Goal: Feedback & Contribution: Submit feedback/report problem

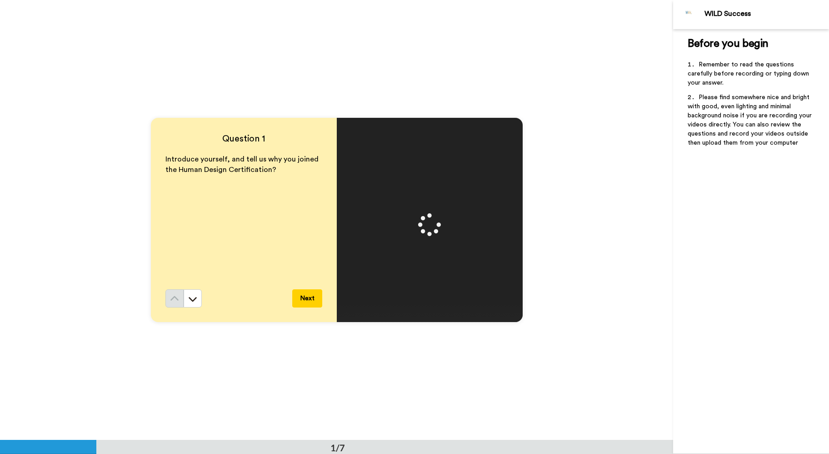
click at [245, 164] on p "Introduce yourself, and tell us why you joined the Human Design Certification?" at bounding box center [243, 164] width 157 height 21
click at [444, 250] on video at bounding box center [429, 220] width 409 height 205
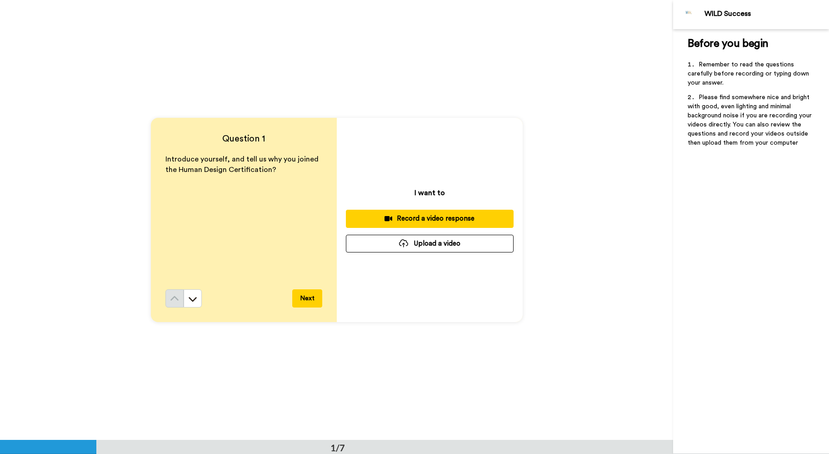
click at [437, 220] on div "Record a video response" at bounding box center [429, 219] width 153 height 10
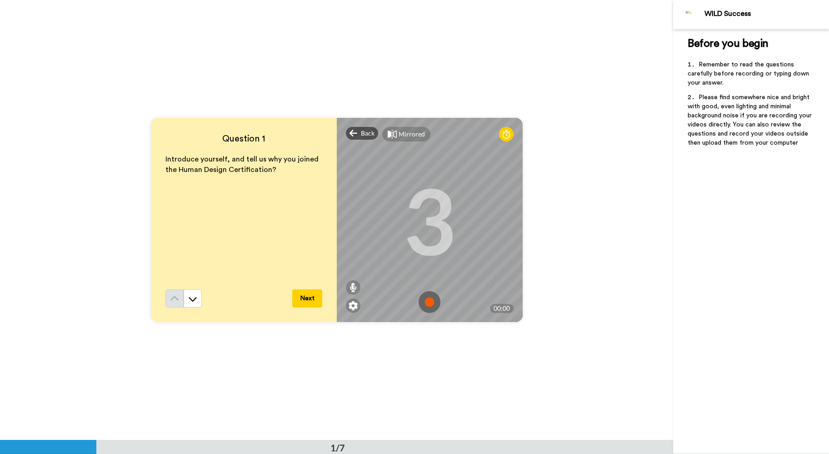
click at [431, 305] on img at bounding box center [430, 302] width 22 height 22
click at [425, 297] on img at bounding box center [430, 302] width 22 height 22
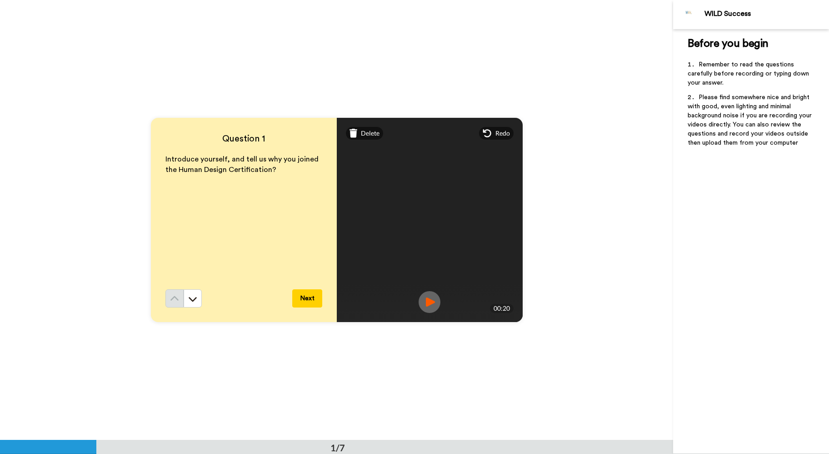
click at [429, 300] on img at bounding box center [430, 302] width 22 height 22
click at [310, 300] on button "Next" at bounding box center [307, 298] width 30 height 18
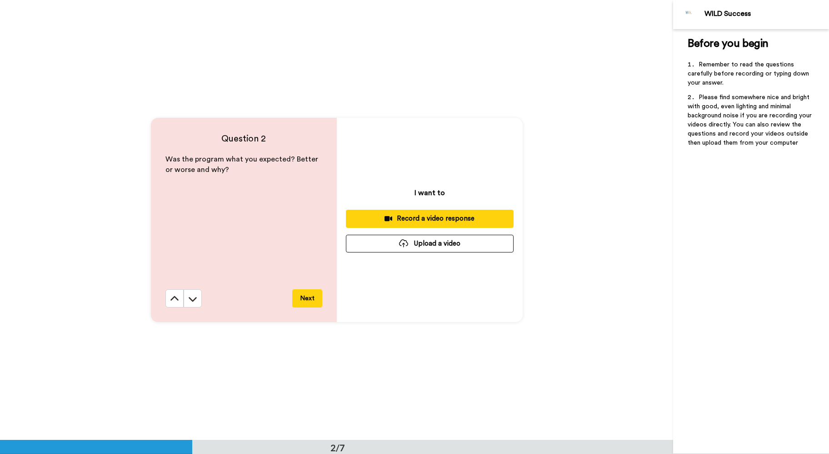
scroll to position [440, 0]
click at [439, 223] on div "Record a video response" at bounding box center [429, 219] width 153 height 10
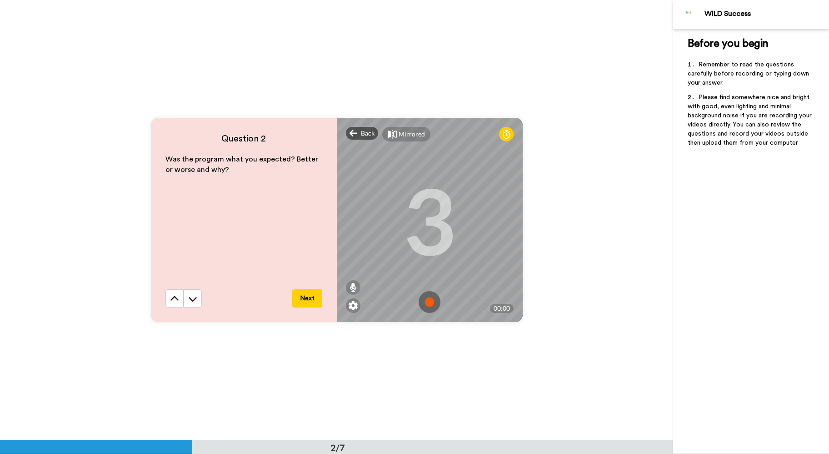
click at [431, 301] on img at bounding box center [430, 302] width 22 height 22
click at [432, 295] on img at bounding box center [430, 302] width 22 height 22
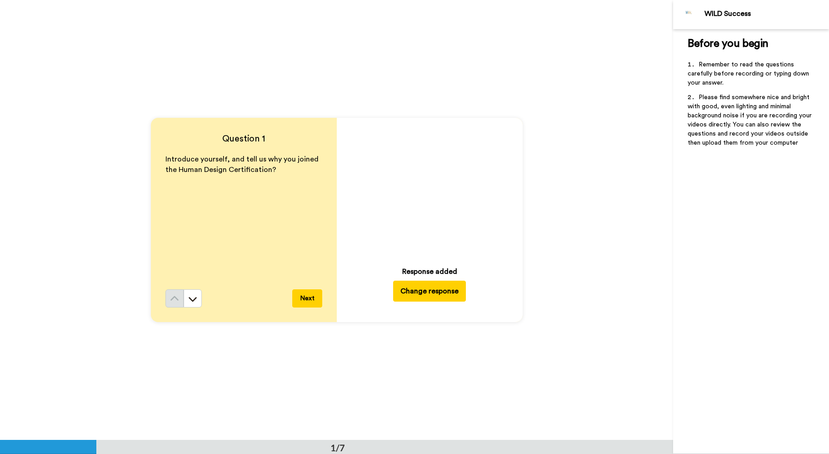
click at [308, 300] on button "Next" at bounding box center [307, 298] width 30 height 18
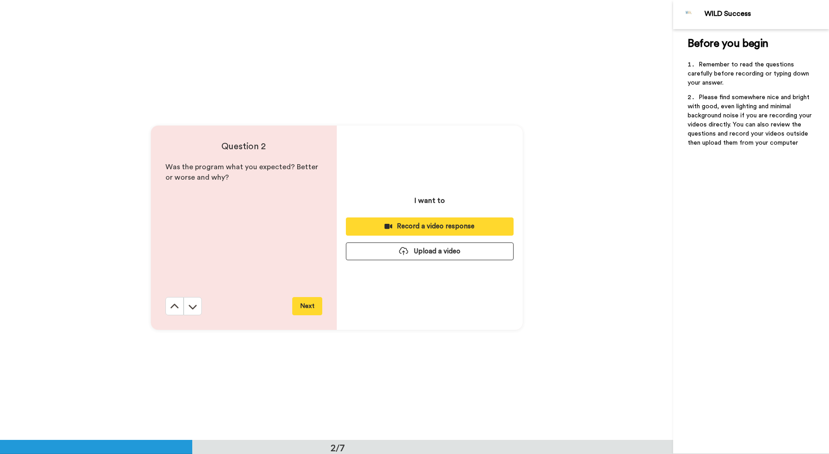
scroll to position [440, 0]
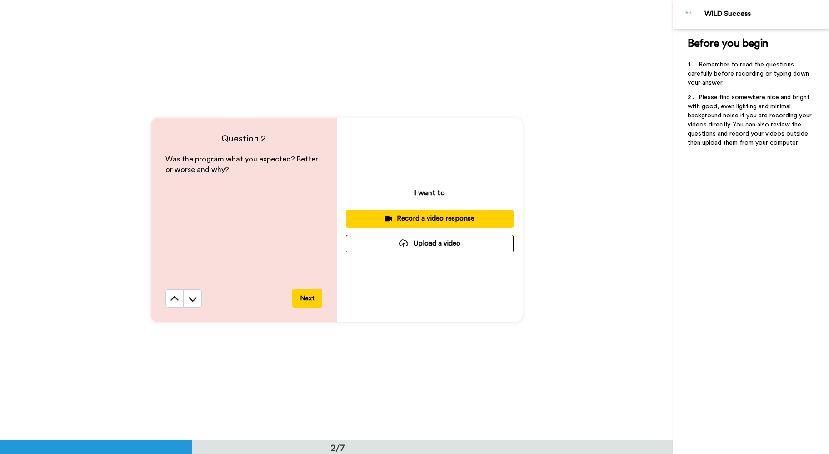
click at [426, 220] on div "Record a video response" at bounding box center [429, 219] width 153 height 10
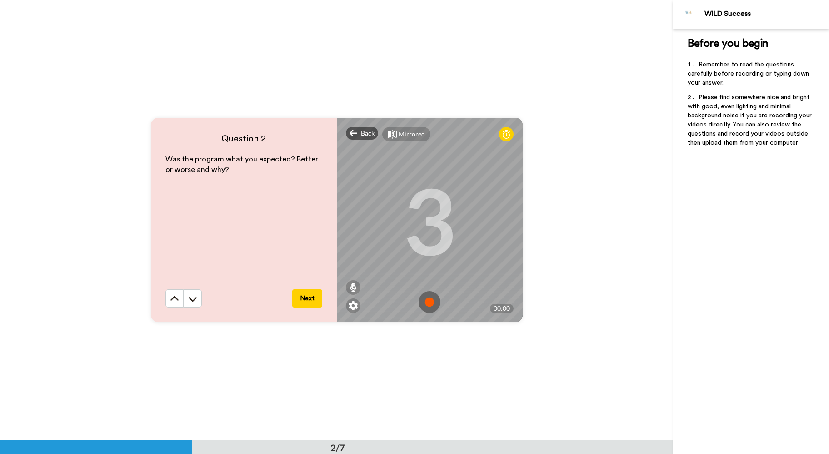
click at [430, 301] on img at bounding box center [430, 302] width 22 height 22
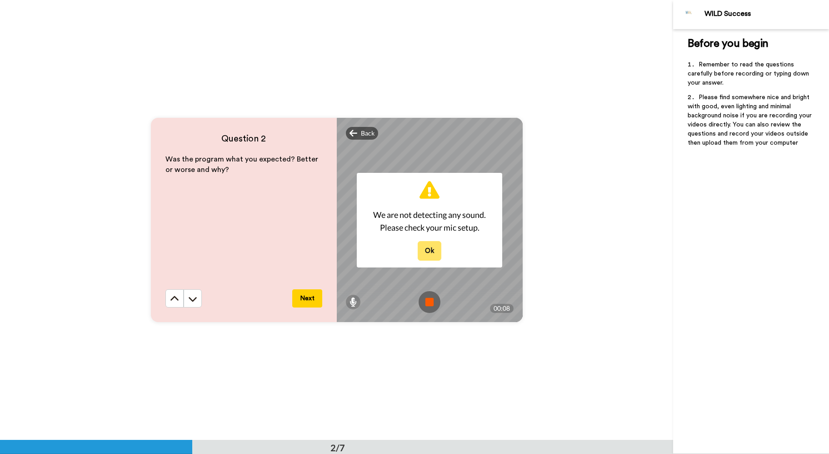
click at [436, 251] on button "Ok" at bounding box center [430, 251] width 24 height 20
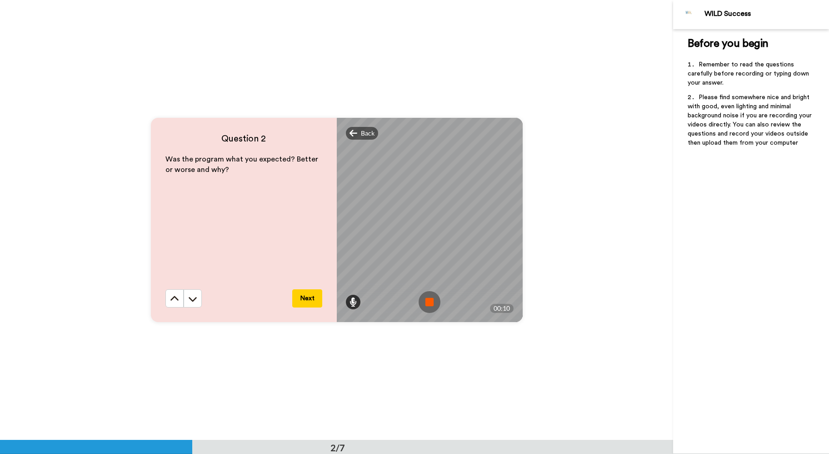
click at [352, 302] on icon at bounding box center [353, 301] width 7 height 9
click at [352, 270] on icon at bounding box center [353, 267] width 6 height 7
click at [355, 130] on icon at bounding box center [354, 133] width 8 height 9
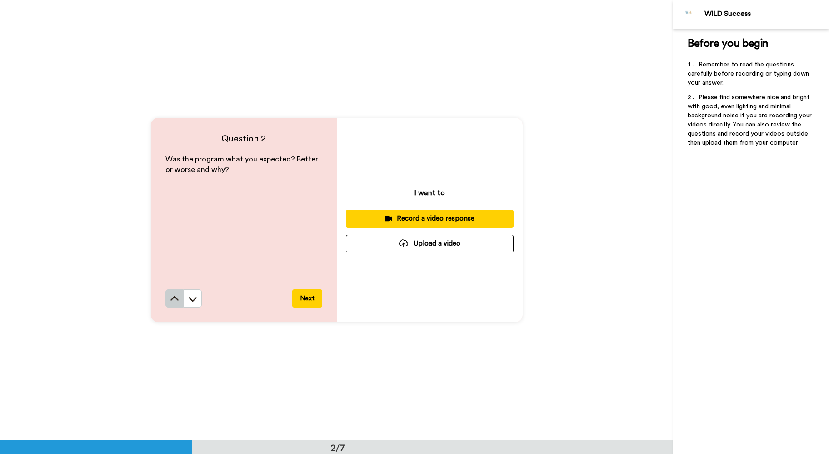
click at [177, 299] on icon at bounding box center [174, 298] width 9 height 9
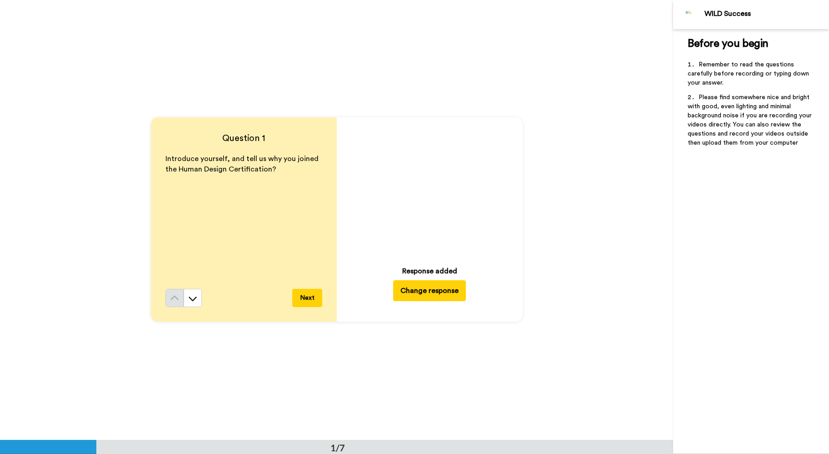
scroll to position [0, 0]
click at [430, 189] on icon "Play/Pause" at bounding box center [430, 188] width 24 height 43
click at [308, 300] on button "Next" at bounding box center [307, 298] width 30 height 18
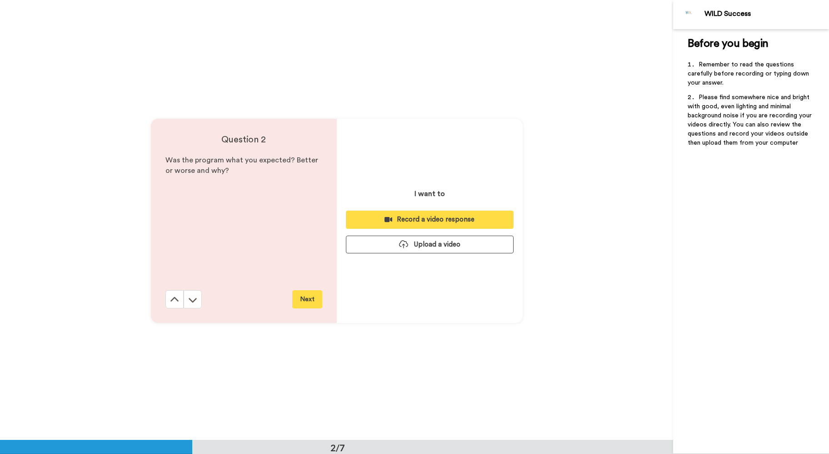
scroll to position [440, 0]
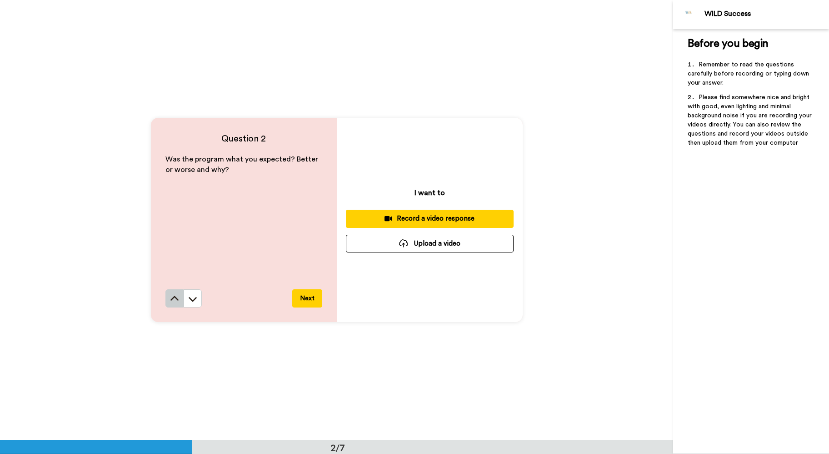
click at [169, 299] on button at bounding box center [174, 298] width 18 height 18
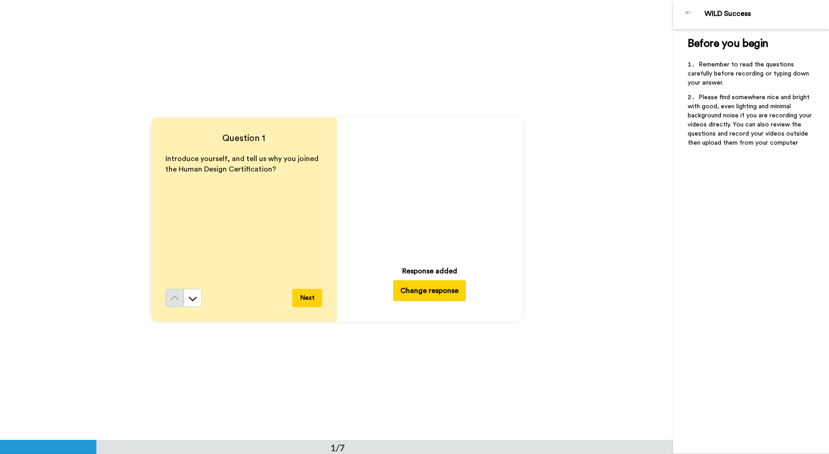
scroll to position [0, 0]
click at [304, 298] on button "Next" at bounding box center [307, 298] width 30 height 18
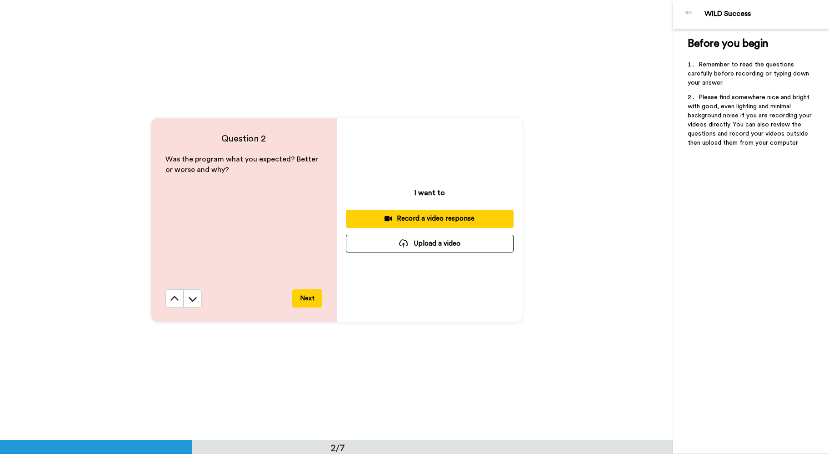
scroll to position [440, 0]
click at [422, 217] on div "Record a video response" at bounding box center [429, 219] width 153 height 10
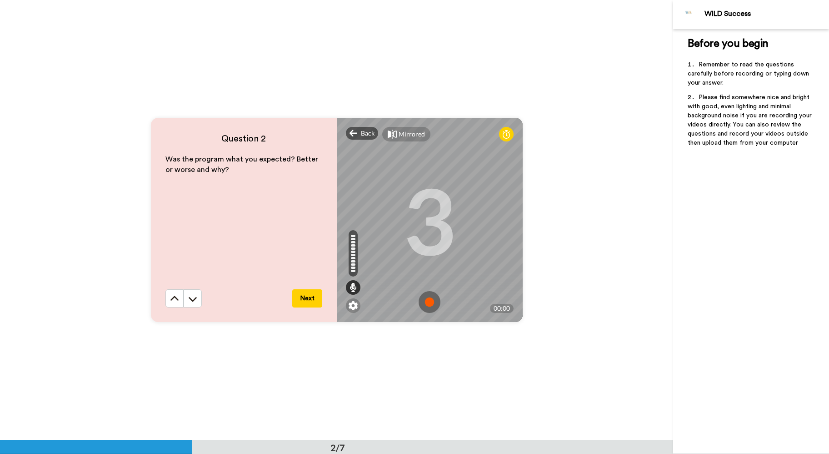
click at [431, 299] on img at bounding box center [430, 302] width 22 height 22
click at [428, 301] on img at bounding box center [430, 302] width 22 height 22
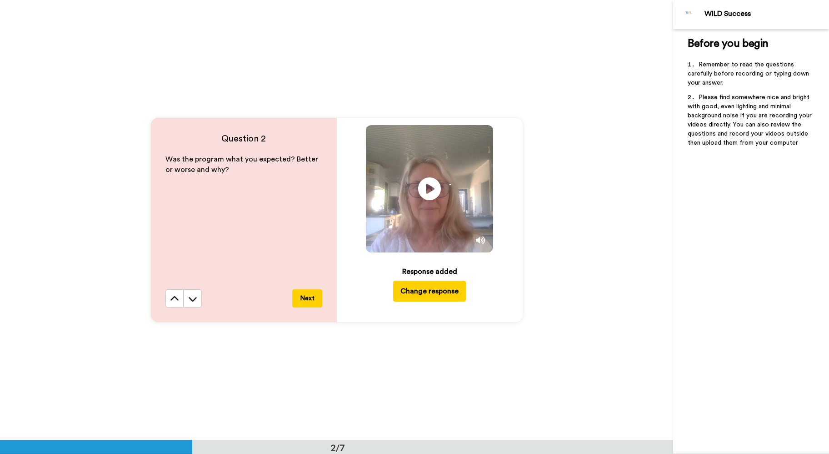
click at [301, 298] on button "Next" at bounding box center [307, 298] width 30 height 18
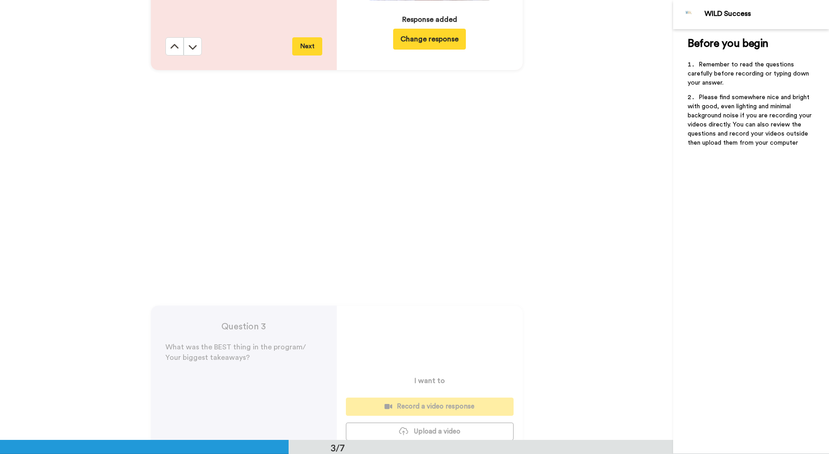
scroll to position [878, 0]
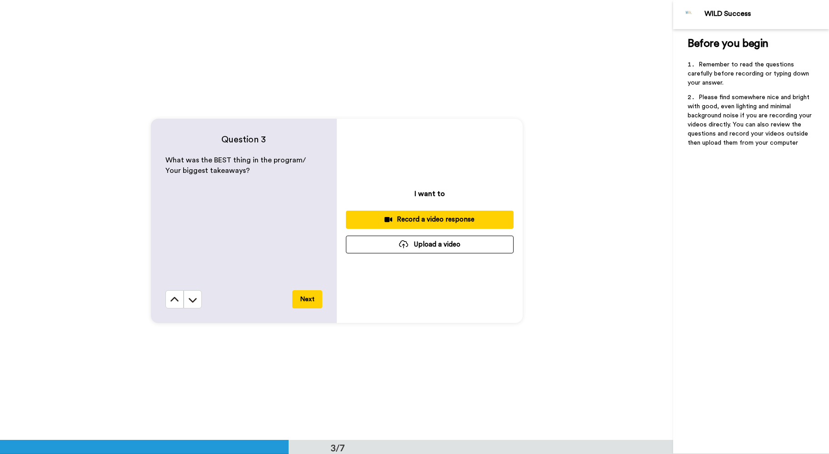
click at [441, 218] on div "Record a video response" at bounding box center [429, 220] width 153 height 10
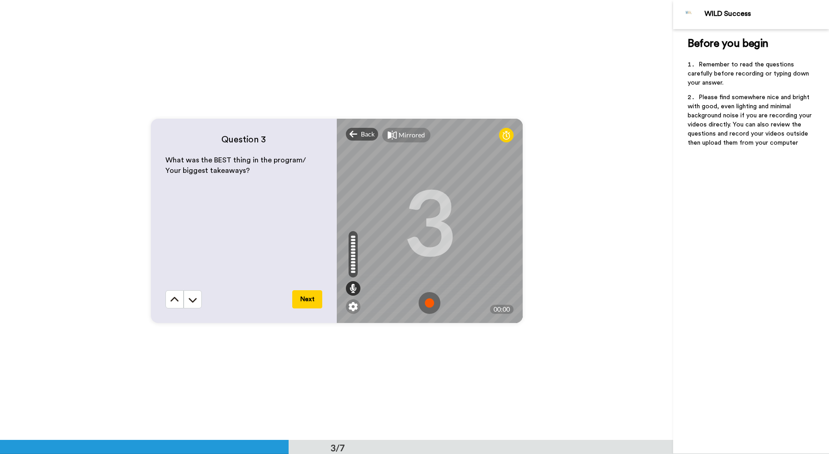
click at [431, 300] on img at bounding box center [430, 303] width 22 height 22
click at [430, 307] on img at bounding box center [430, 303] width 22 height 22
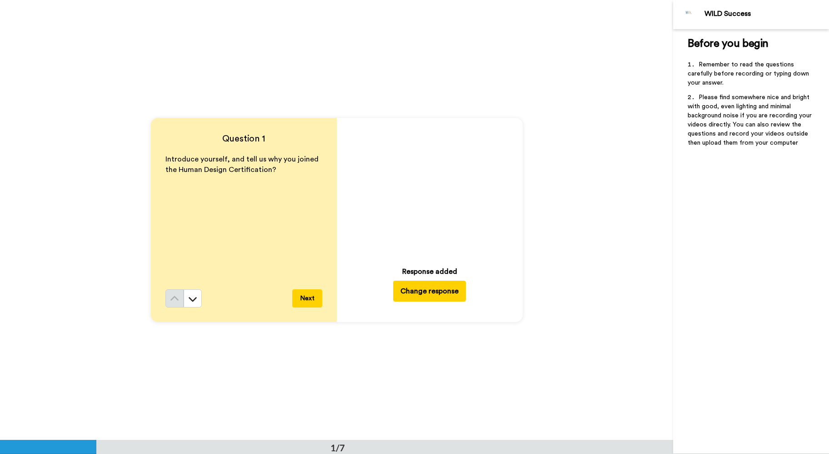
click at [305, 301] on button "Next" at bounding box center [307, 298] width 30 height 18
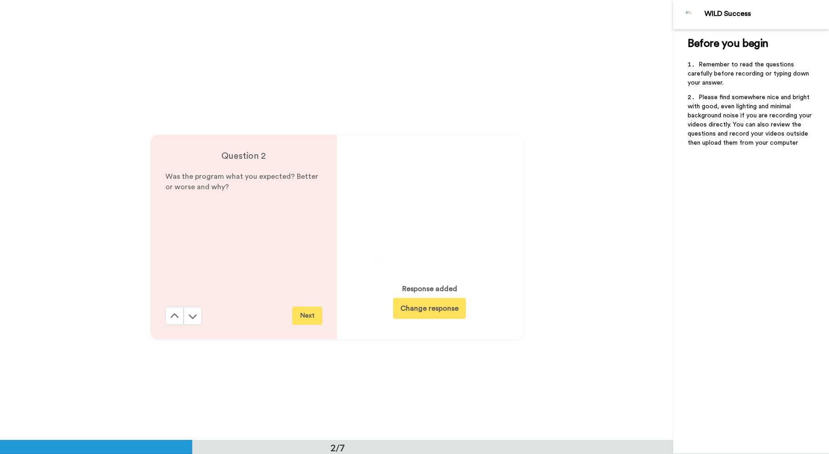
scroll to position [440, 0]
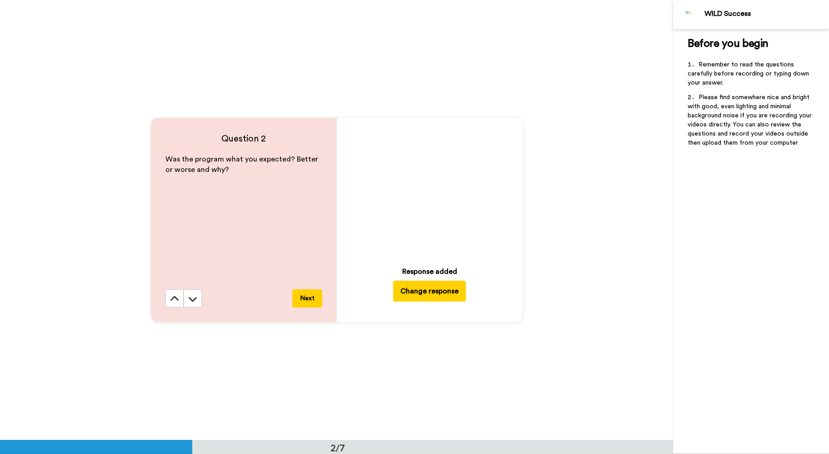
click at [305, 301] on button "Next" at bounding box center [307, 298] width 30 height 18
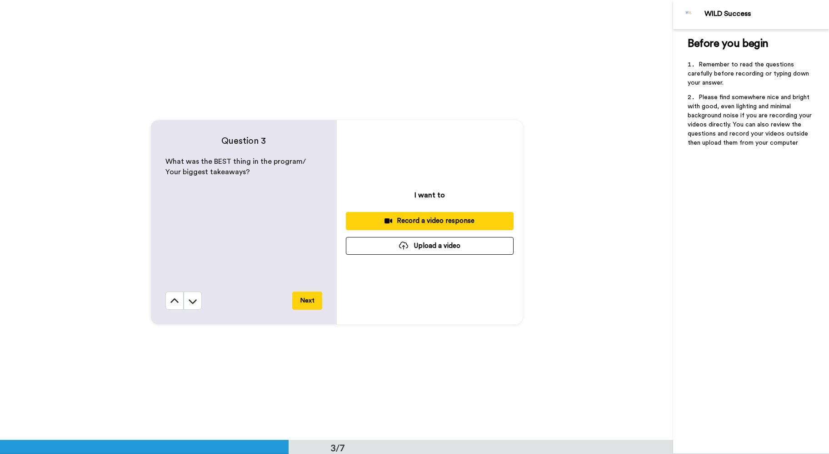
scroll to position [878, 0]
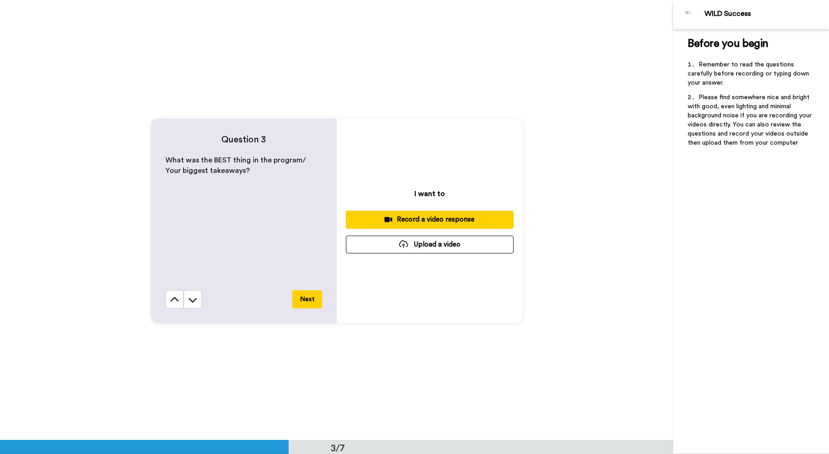
click at [446, 221] on div "Record a video response" at bounding box center [429, 220] width 153 height 10
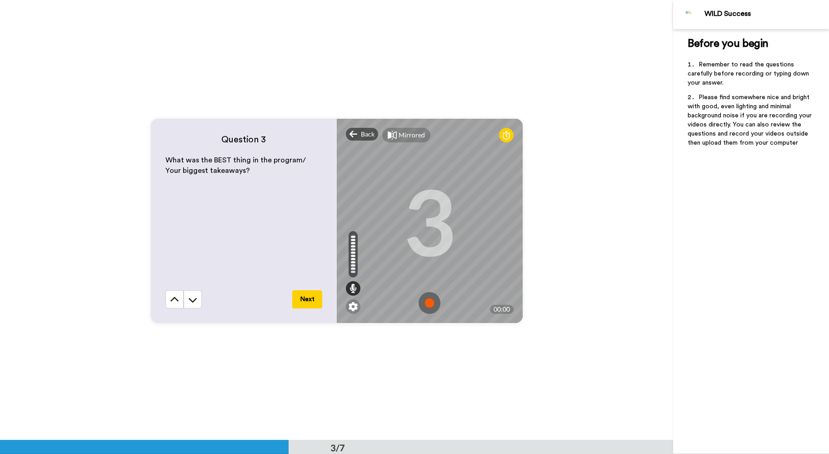
click at [433, 300] on img at bounding box center [430, 303] width 22 height 22
click at [437, 298] on img at bounding box center [430, 303] width 22 height 22
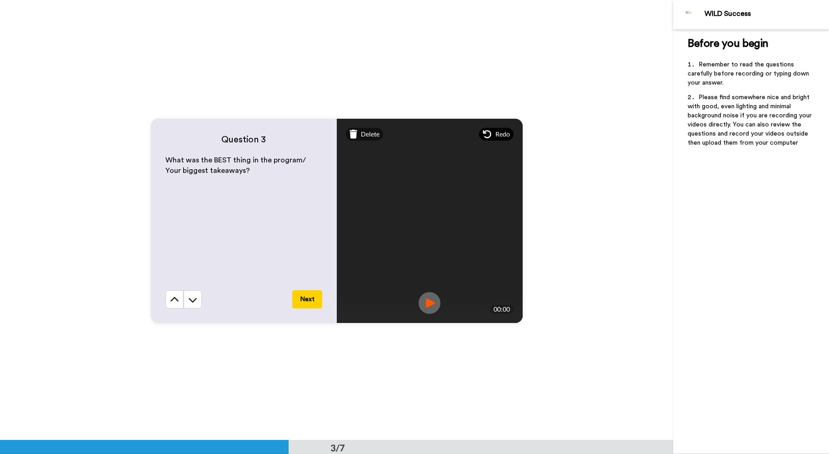
click at [499, 132] on span "Redo" at bounding box center [503, 134] width 15 height 9
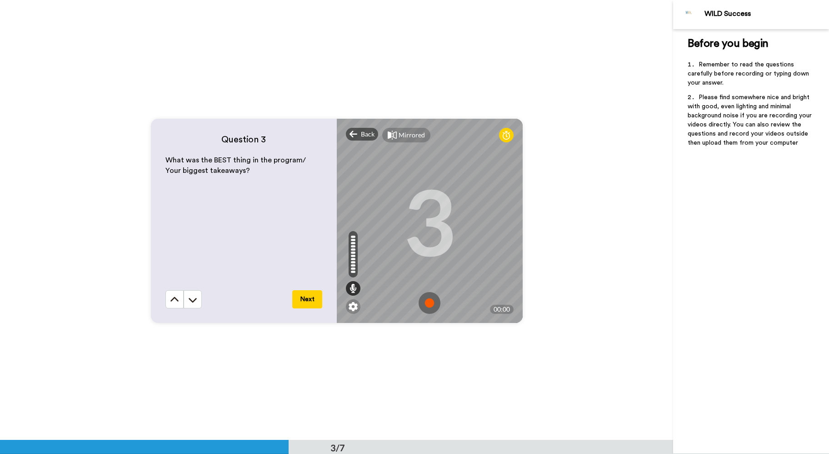
click at [429, 306] on img at bounding box center [430, 303] width 22 height 22
click at [434, 302] on img at bounding box center [430, 303] width 22 height 22
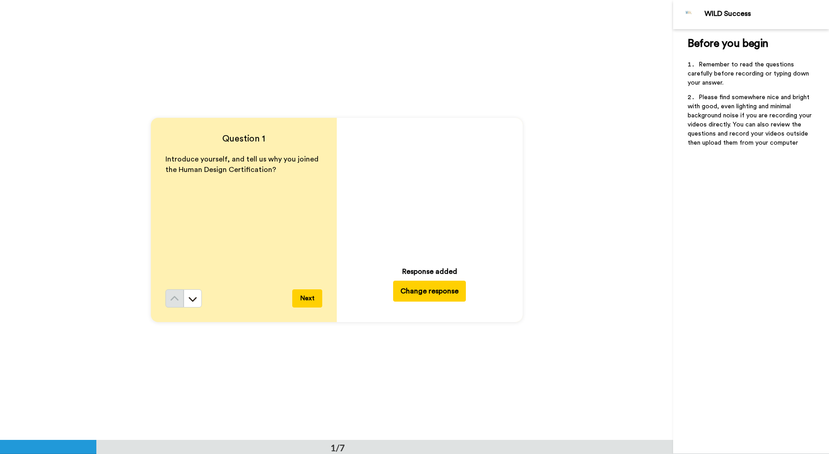
click at [305, 303] on button "Next" at bounding box center [307, 298] width 30 height 18
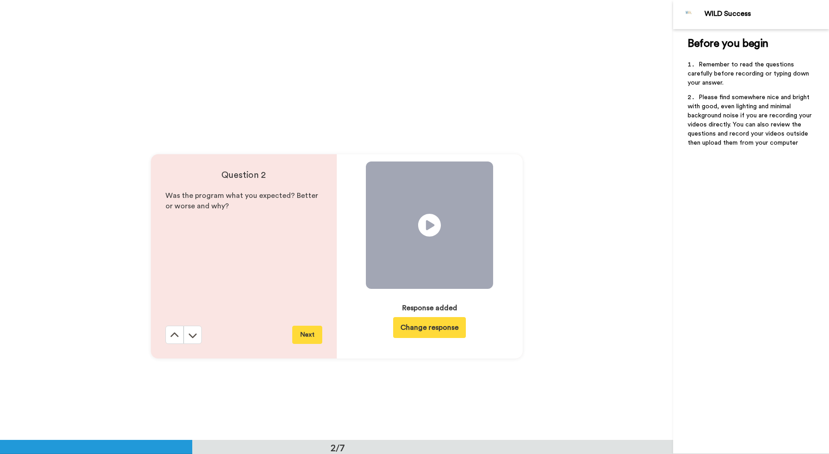
scroll to position [440, 0]
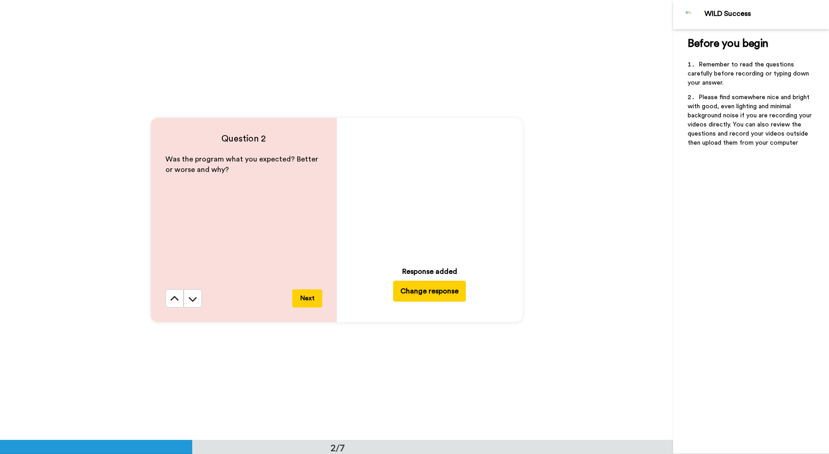
click at [312, 299] on button "Next" at bounding box center [307, 298] width 30 height 18
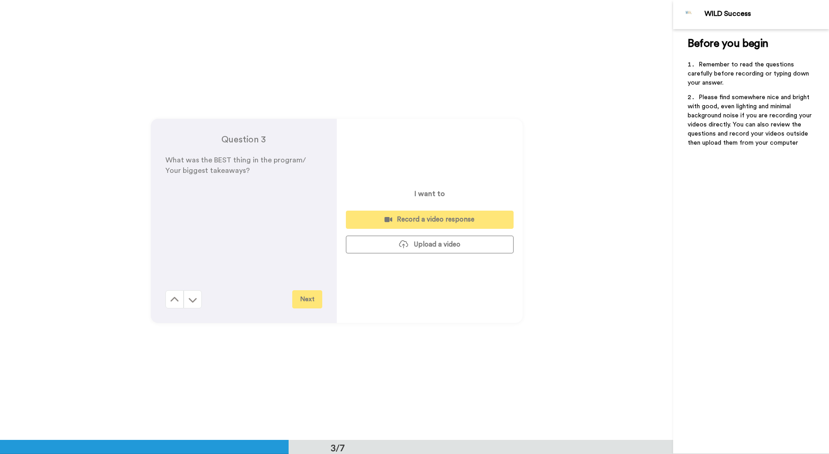
scroll to position [878, 0]
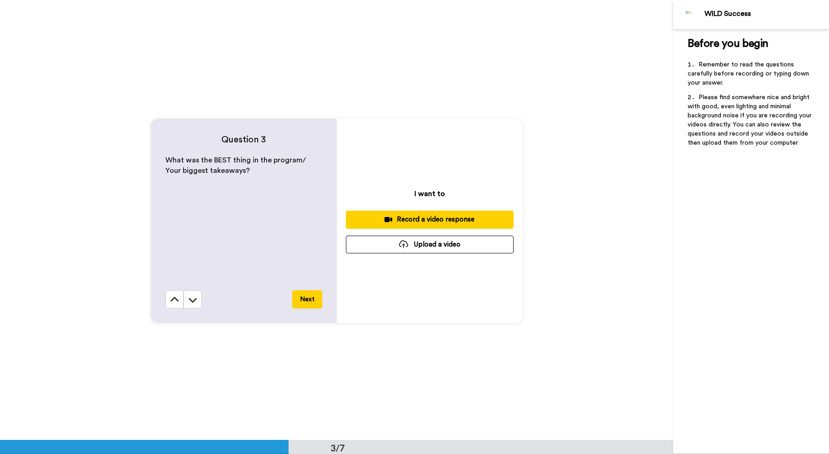
click at [421, 220] on div "Record a video response" at bounding box center [429, 220] width 153 height 10
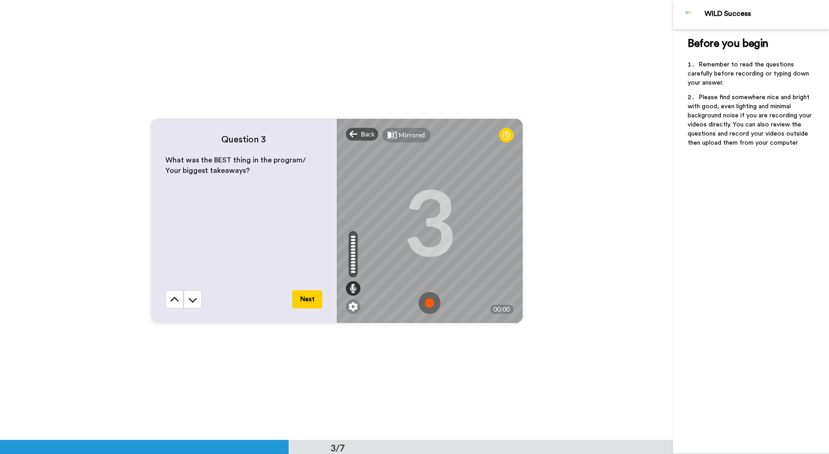
click at [430, 302] on img at bounding box center [430, 303] width 22 height 22
click at [431, 305] on img at bounding box center [430, 303] width 22 height 22
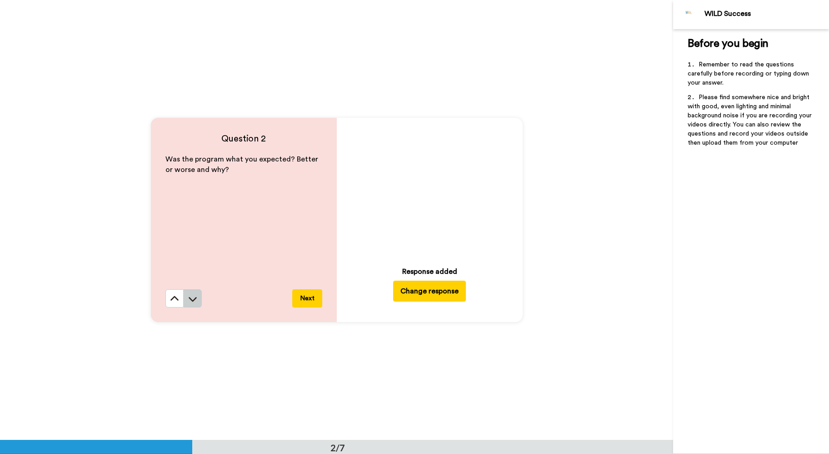
click at [194, 300] on icon at bounding box center [193, 299] width 8 height 5
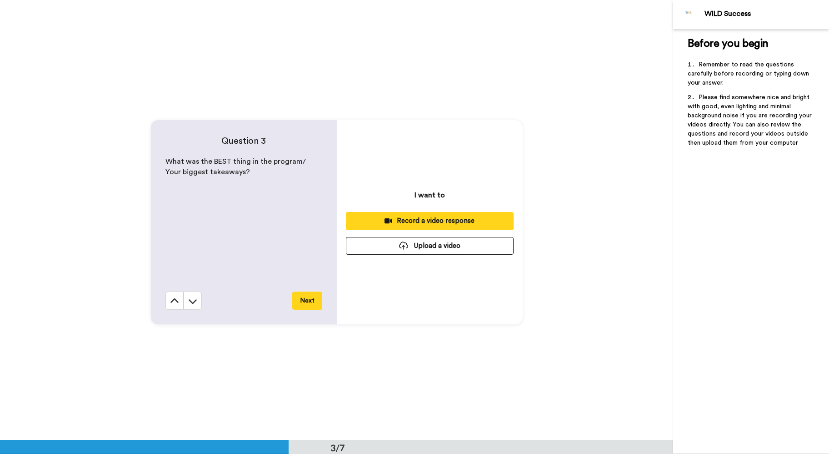
scroll to position [878, 0]
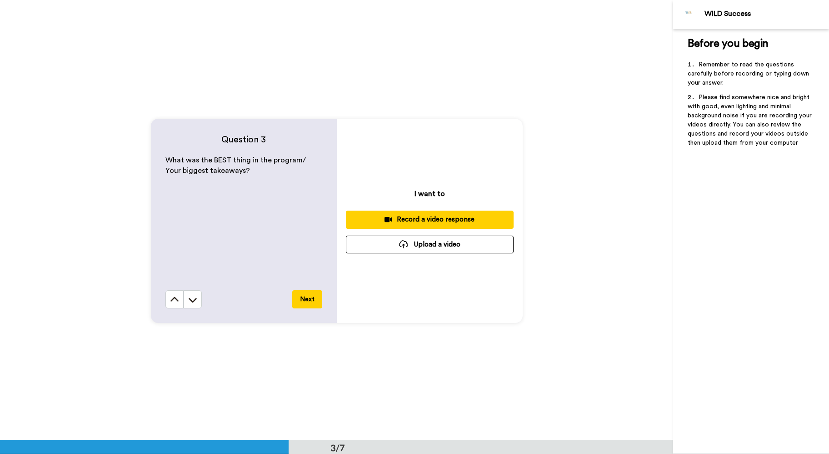
click at [416, 219] on div "Record a video response" at bounding box center [429, 220] width 153 height 10
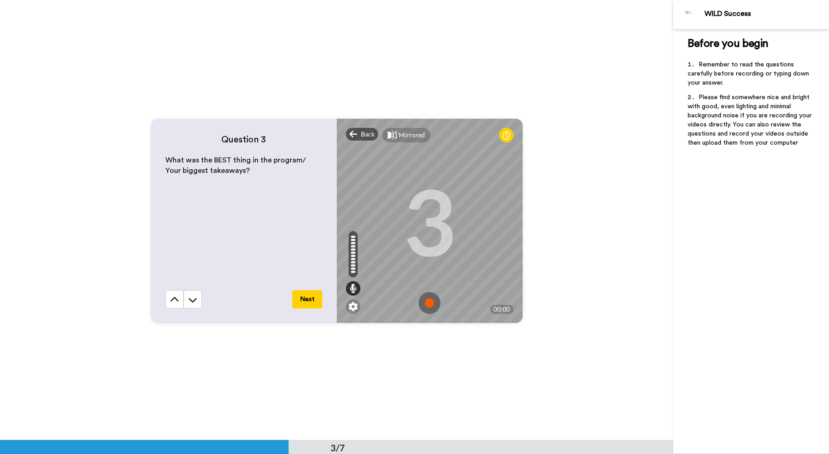
click at [428, 304] on img at bounding box center [430, 303] width 22 height 22
click at [430, 304] on img at bounding box center [430, 303] width 22 height 22
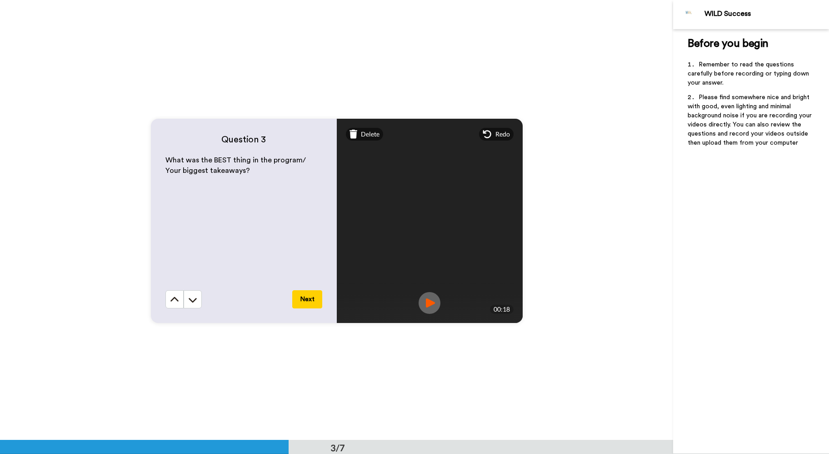
click at [429, 298] on img at bounding box center [430, 303] width 22 height 22
click at [312, 300] on button "Next" at bounding box center [307, 299] width 30 height 18
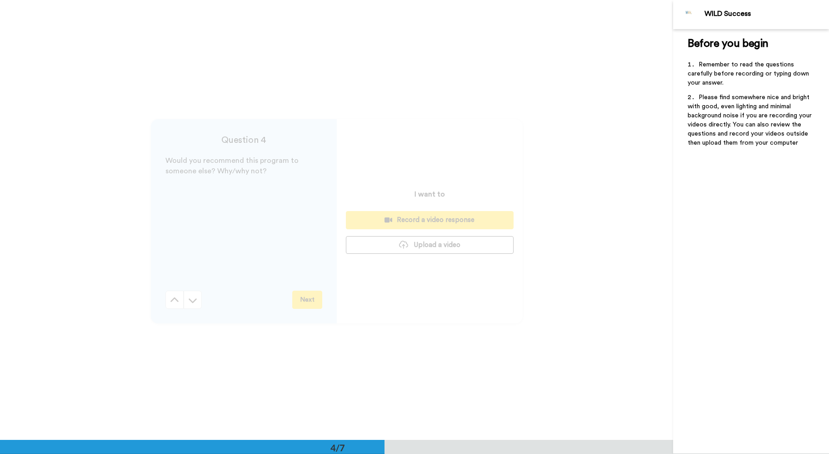
scroll to position [1318, 0]
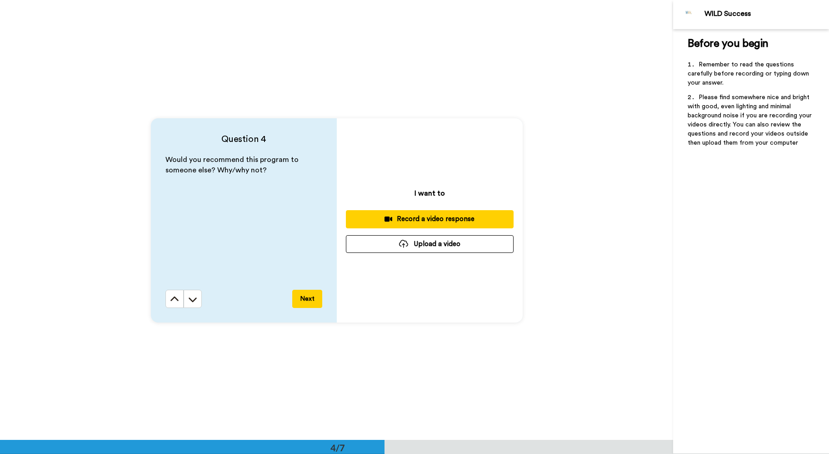
click at [441, 222] on div "Record a video response" at bounding box center [429, 219] width 153 height 10
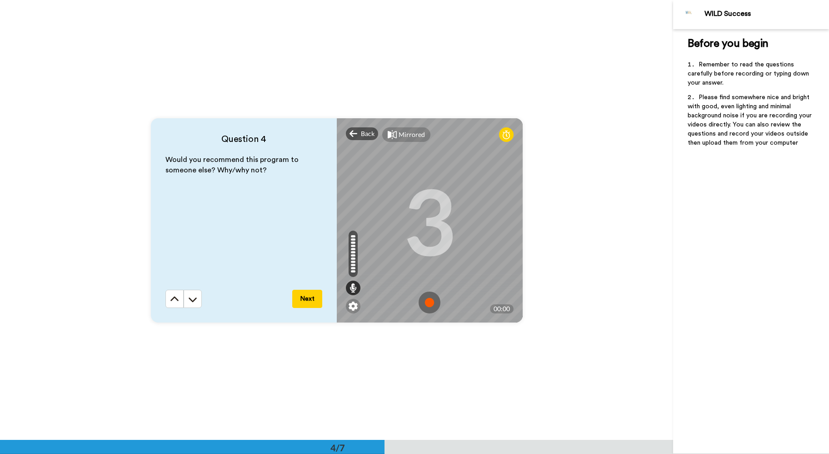
click at [431, 303] on img at bounding box center [430, 302] width 22 height 22
click at [436, 305] on img at bounding box center [430, 302] width 22 height 22
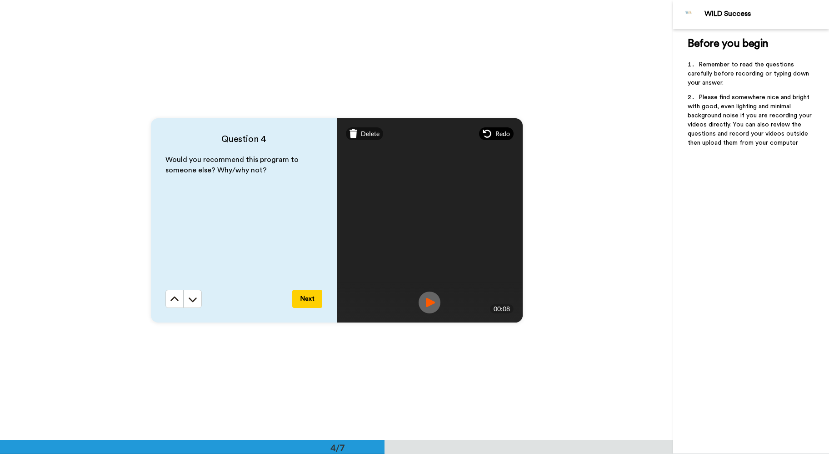
click at [494, 133] on div "Redo" at bounding box center [496, 133] width 35 height 13
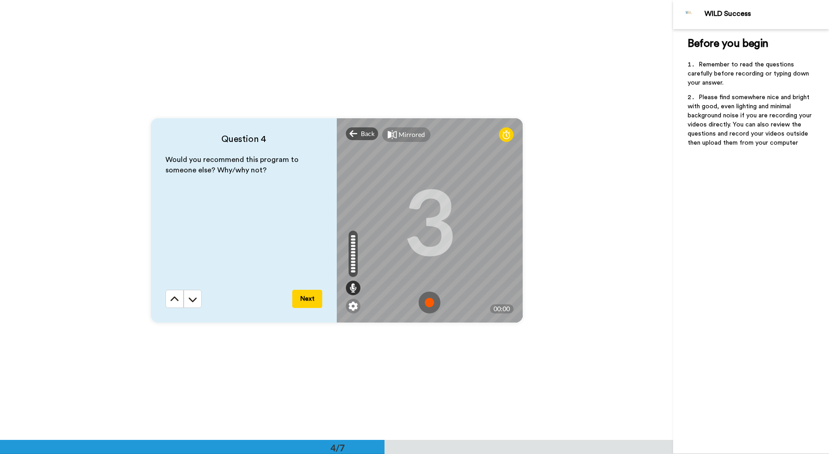
click at [426, 300] on img at bounding box center [430, 302] width 22 height 22
click at [427, 301] on img at bounding box center [430, 302] width 22 height 22
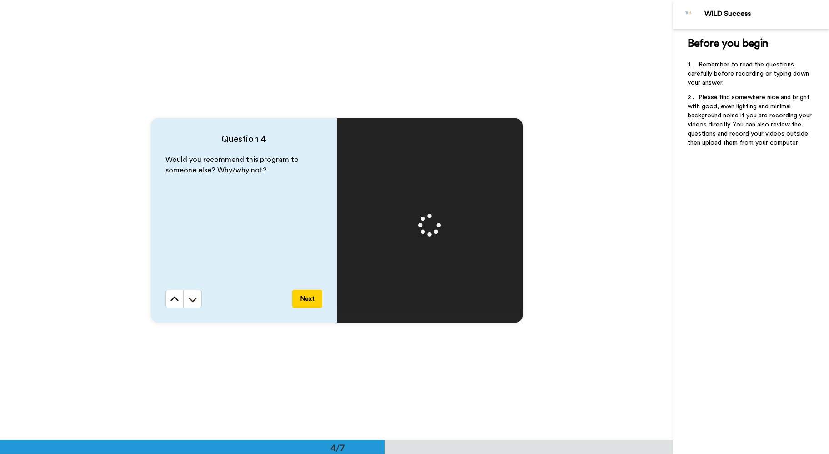
click at [304, 295] on button "Next" at bounding box center [307, 299] width 30 height 18
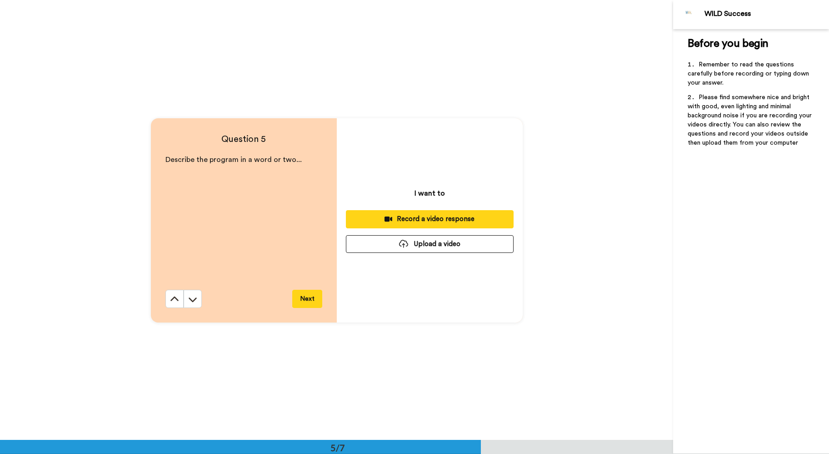
scroll to position [1758, 0]
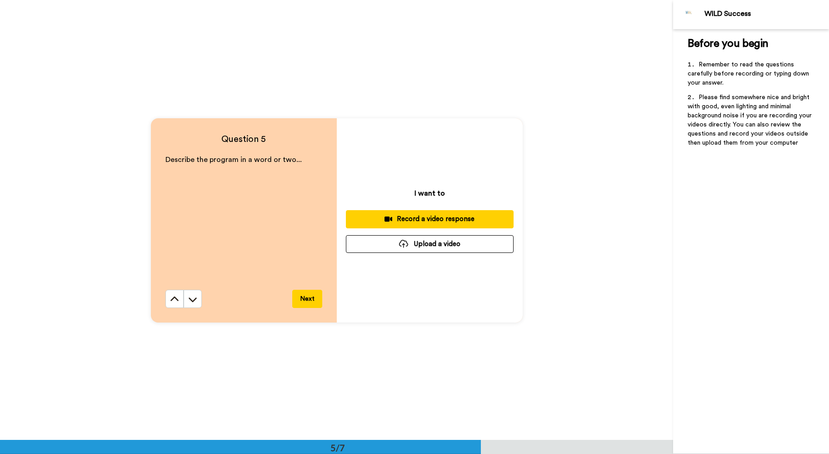
click at [430, 217] on div "Record a video response" at bounding box center [429, 219] width 153 height 10
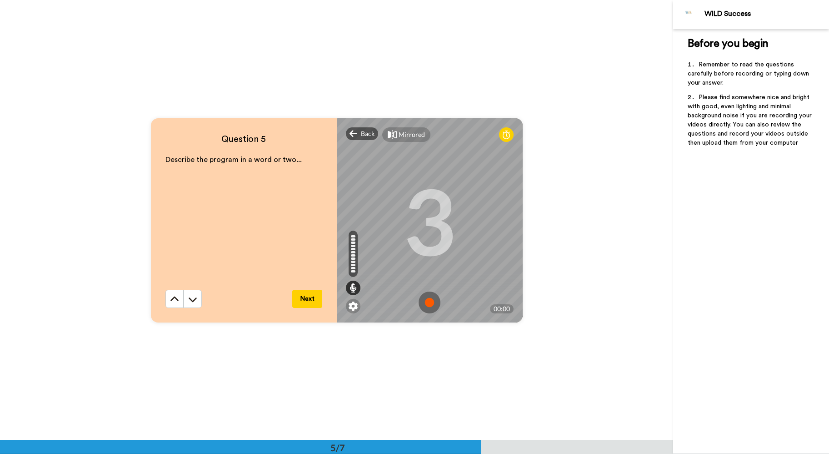
click at [431, 300] on img at bounding box center [430, 302] width 22 height 22
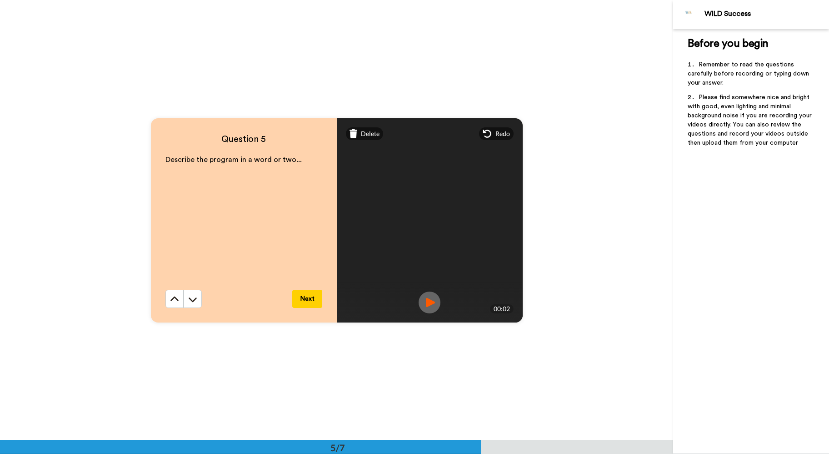
click at [314, 296] on button "Next" at bounding box center [307, 299] width 30 height 18
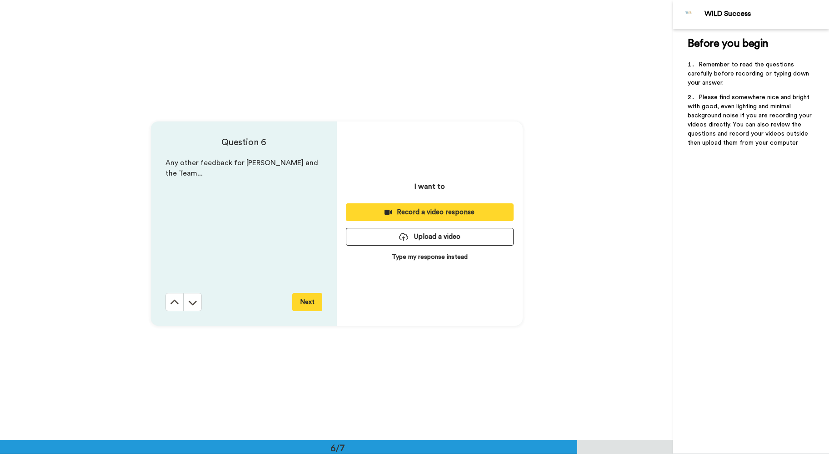
scroll to position [2197, 0]
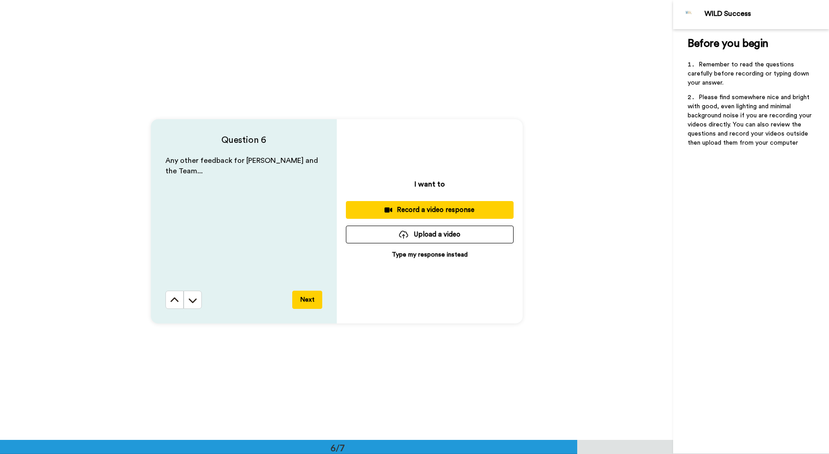
click at [439, 211] on div "Record a video response" at bounding box center [429, 210] width 153 height 10
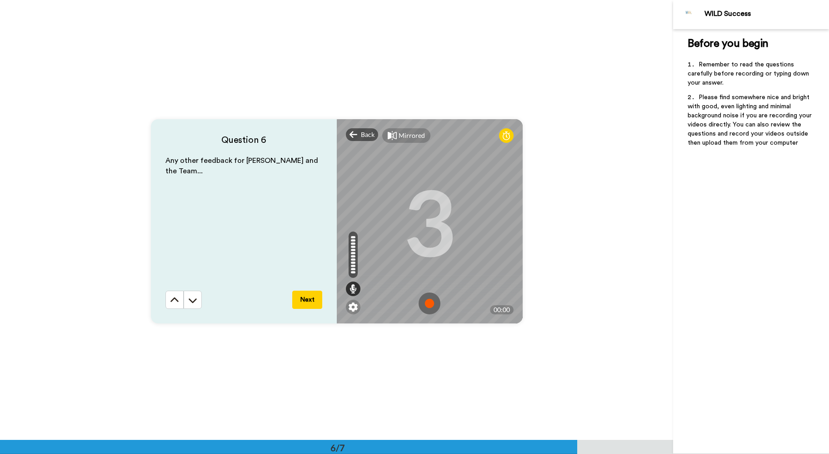
click at [428, 299] on img at bounding box center [430, 303] width 22 height 22
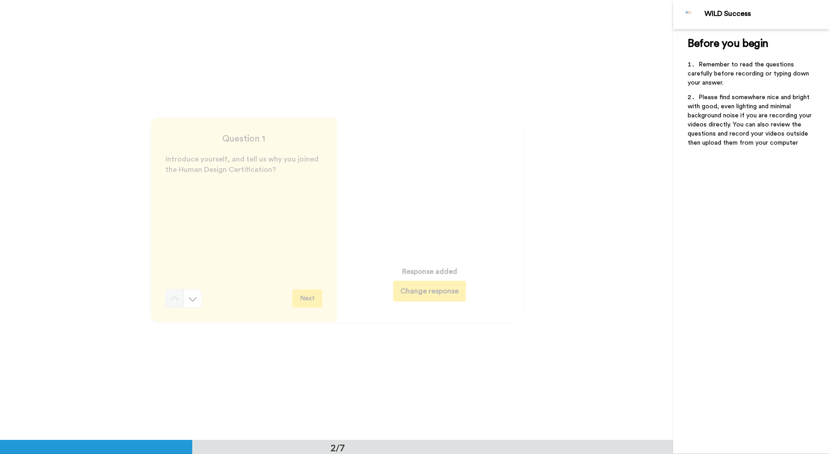
scroll to position [440, 0]
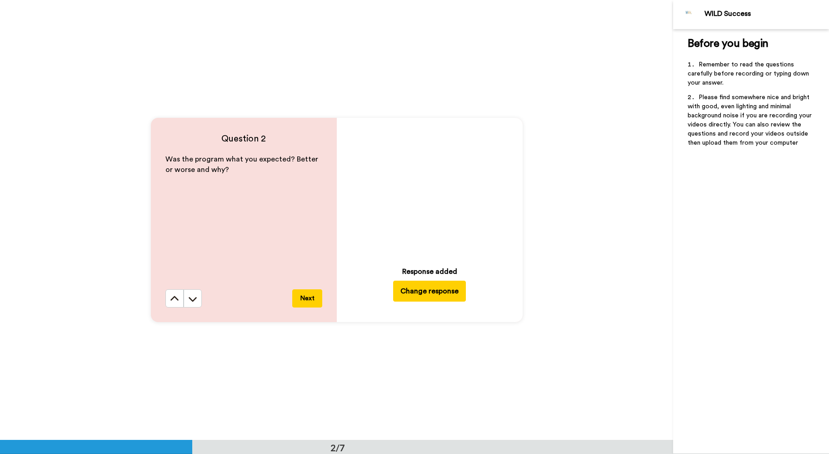
click at [309, 299] on button "Next" at bounding box center [307, 298] width 30 height 18
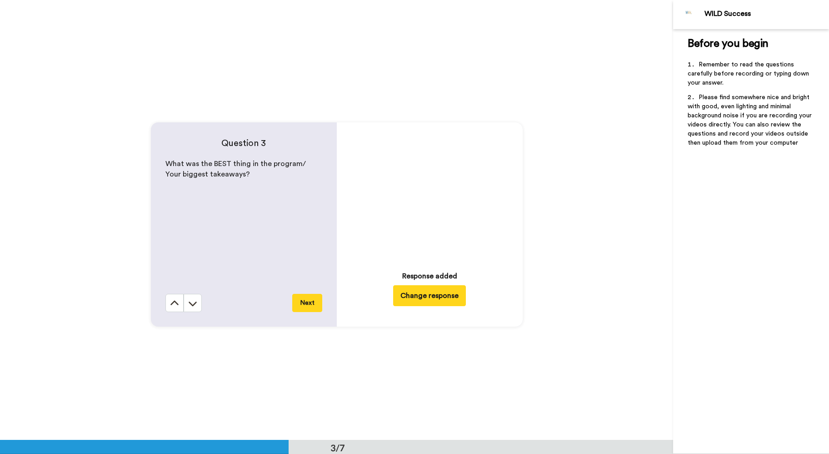
scroll to position [878, 0]
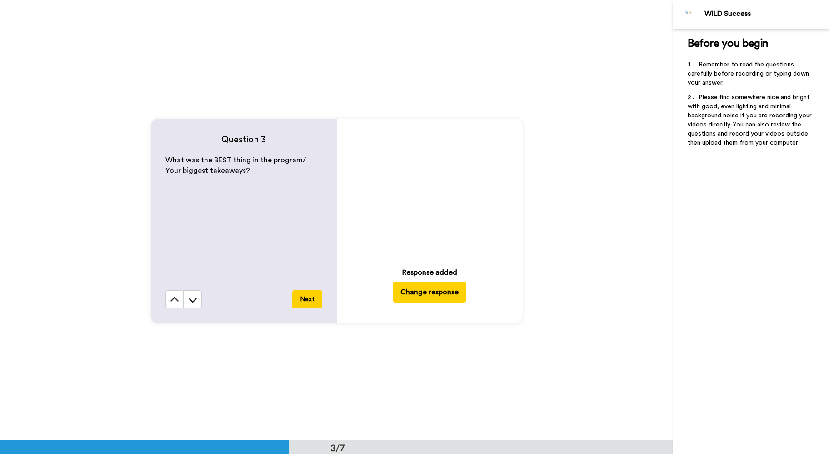
click at [309, 299] on button "Next" at bounding box center [307, 299] width 30 height 18
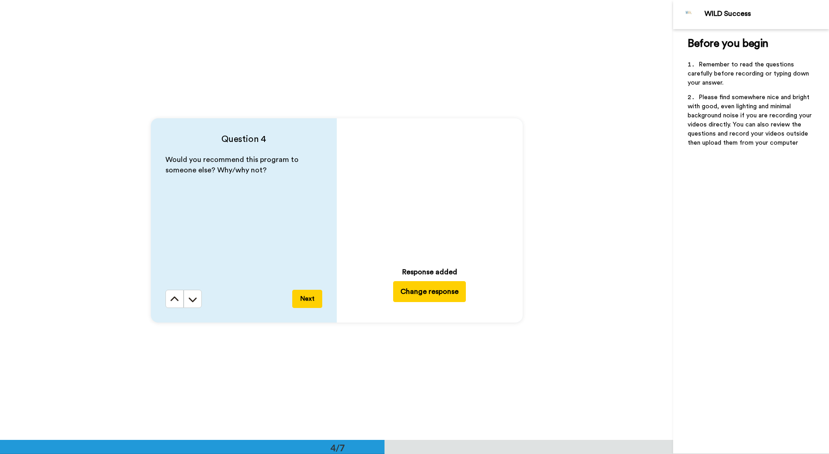
click at [309, 299] on button "Next" at bounding box center [307, 299] width 30 height 18
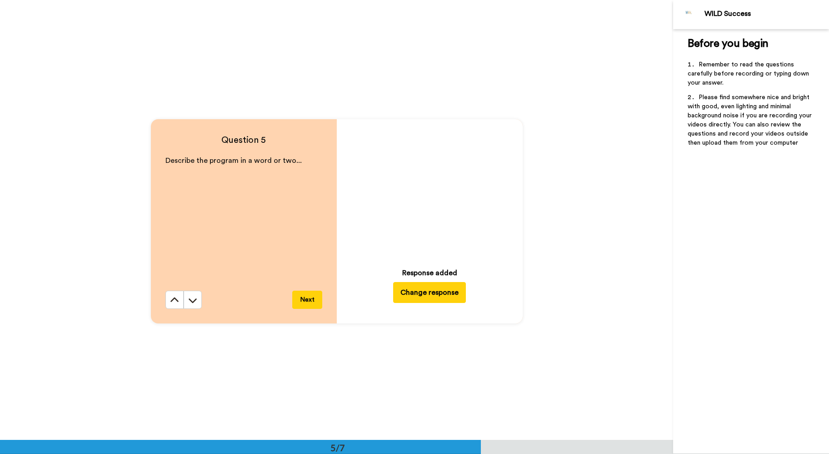
scroll to position [1758, 0]
click at [309, 299] on button "Next" at bounding box center [307, 299] width 30 height 18
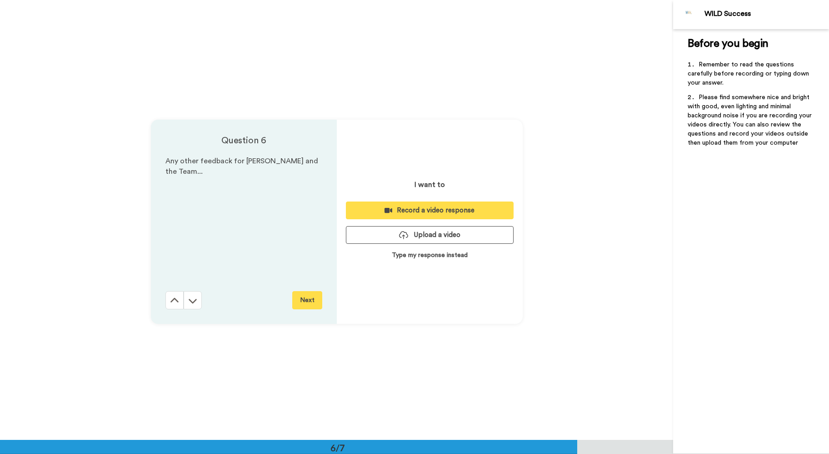
scroll to position [2197, 0]
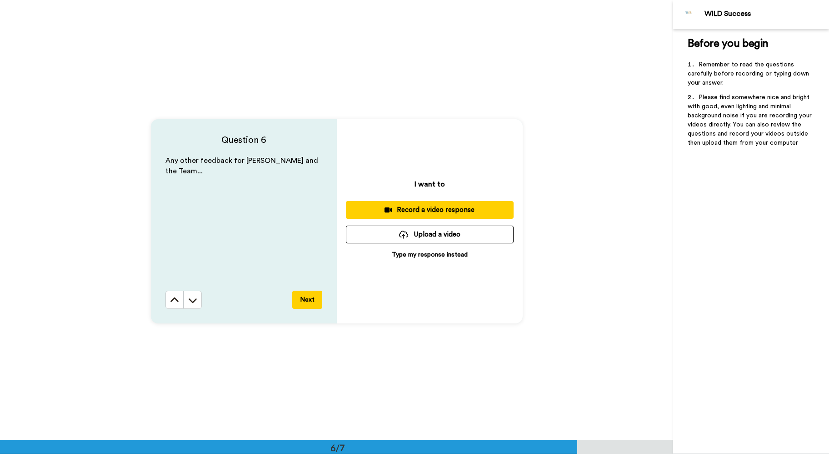
click at [428, 210] on div "Record a video response" at bounding box center [429, 210] width 153 height 10
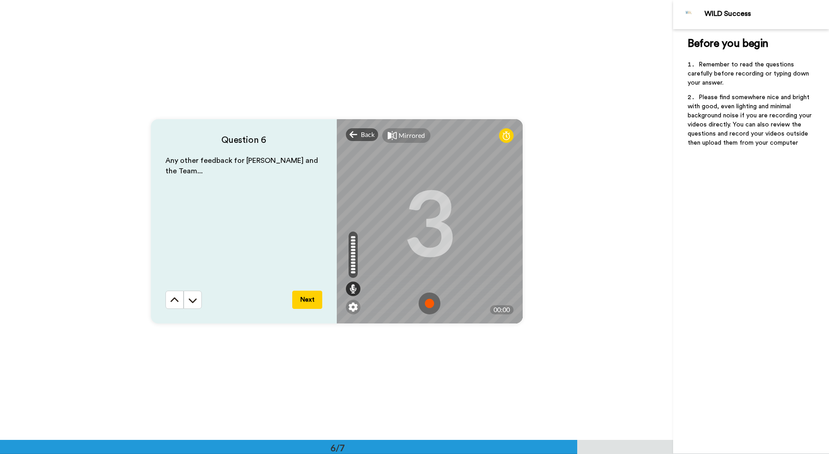
click at [428, 300] on img at bounding box center [430, 303] width 22 height 22
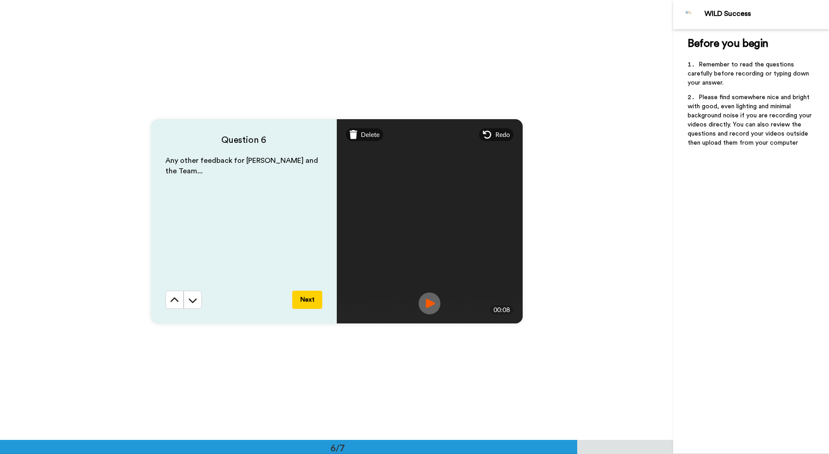
click at [311, 299] on button "Next" at bounding box center [307, 299] width 30 height 18
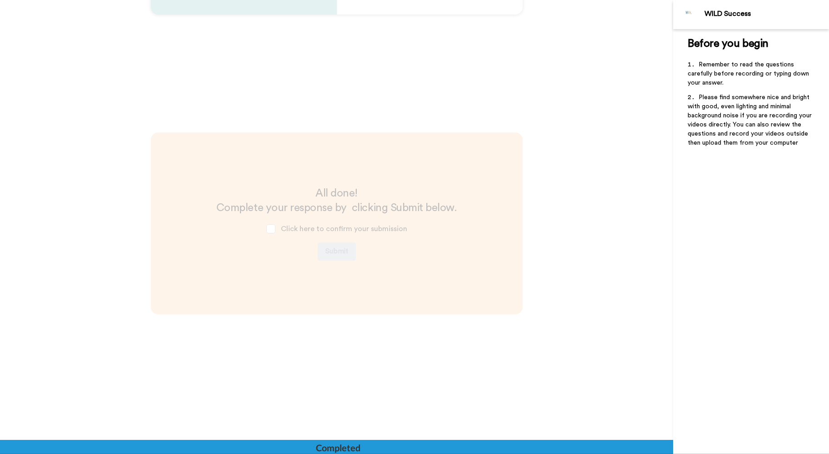
scroll to position [2507, 0]
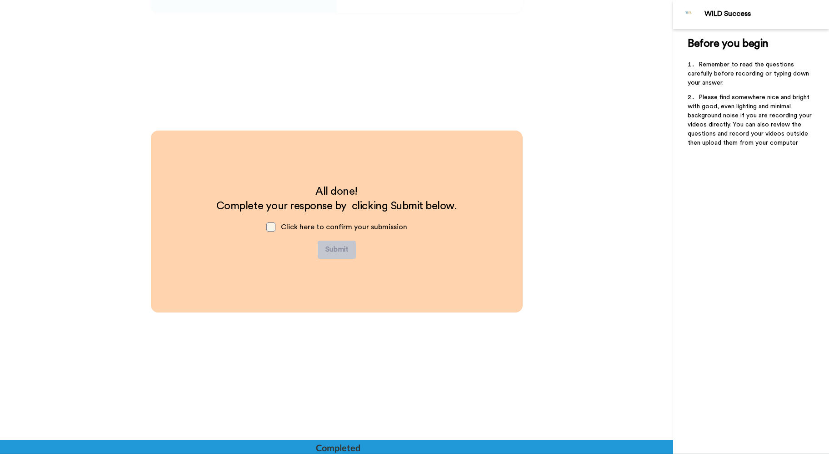
click at [272, 225] on span at bounding box center [270, 226] width 9 height 9
click at [338, 246] on button "Submit" at bounding box center [337, 249] width 38 height 18
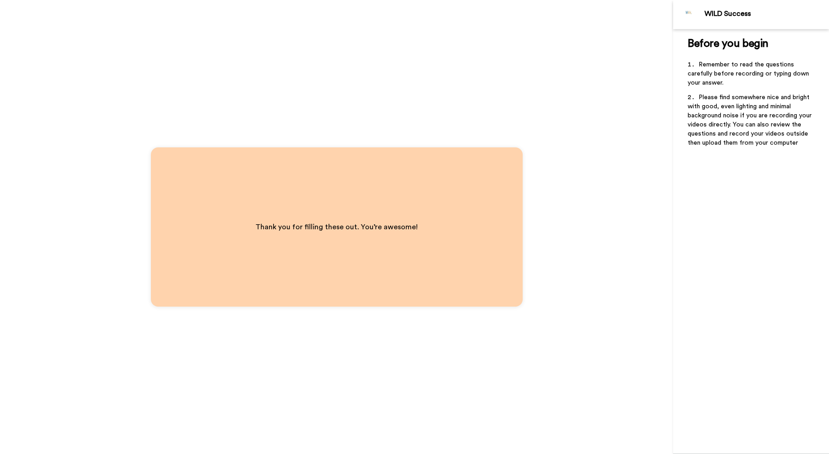
click at [728, 14] on div "WILD Success" at bounding box center [767, 14] width 124 height 9
